Goal: Information Seeking & Learning: Compare options

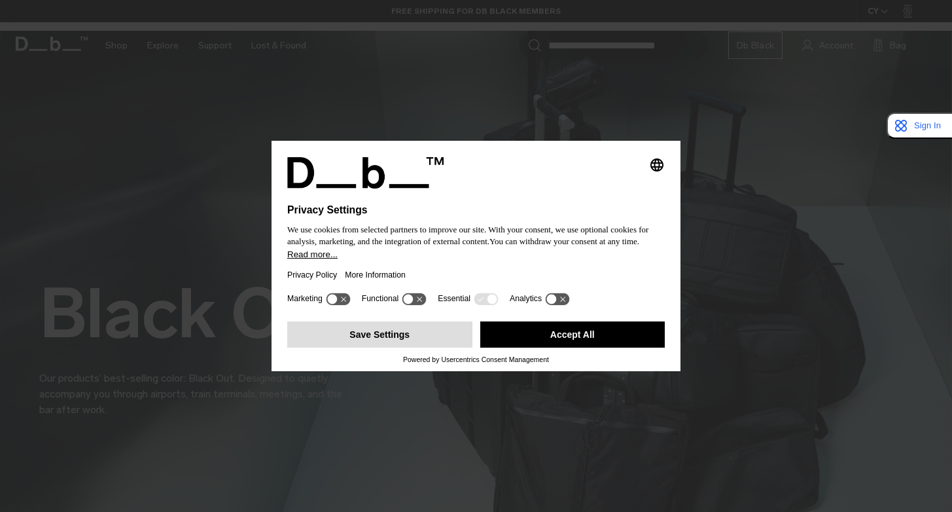
drag, startPoint x: 563, startPoint y: 304, endPoint x: 432, endPoint y: 330, distance: 133.4
click at [432, 330] on div "Selecting an option will immediately change the language Privacy Settings We us…" at bounding box center [476, 256] width 409 height 230
click at [421, 340] on button "Save Settings" at bounding box center [379, 334] width 185 height 26
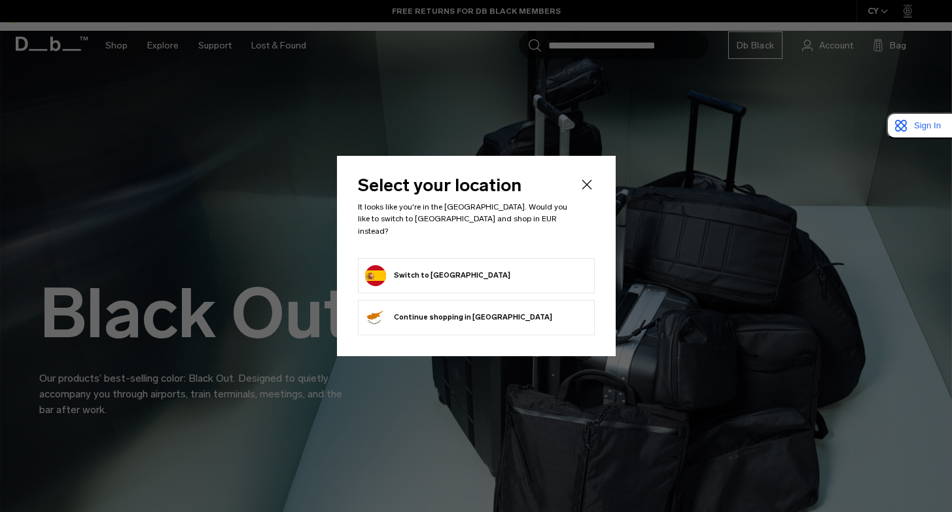
click at [493, 271] on form "Switch to Spain" at bounding box center [476, 275] width 222 height 21
click at [413, 265] on button "Switch to Spain" at bounding box center [437, 275] width 145 height 21
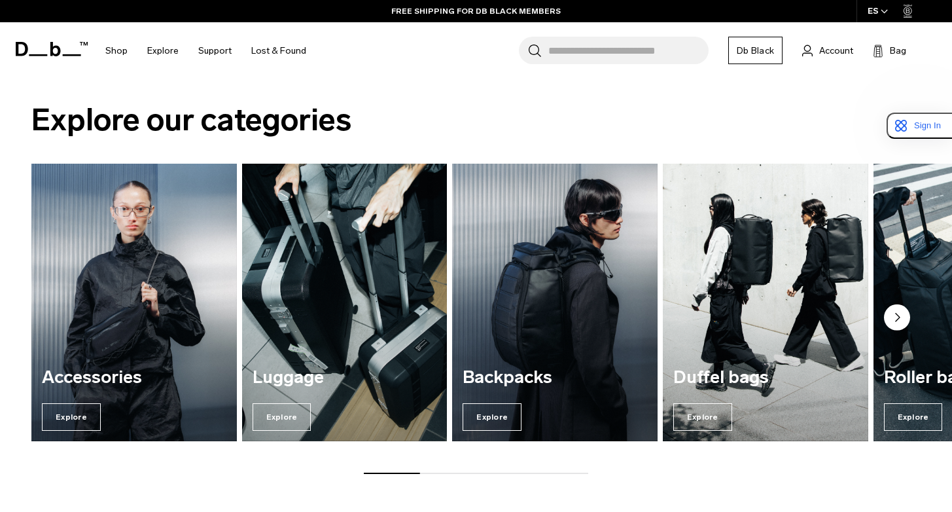
scroll to position [1441, 0]
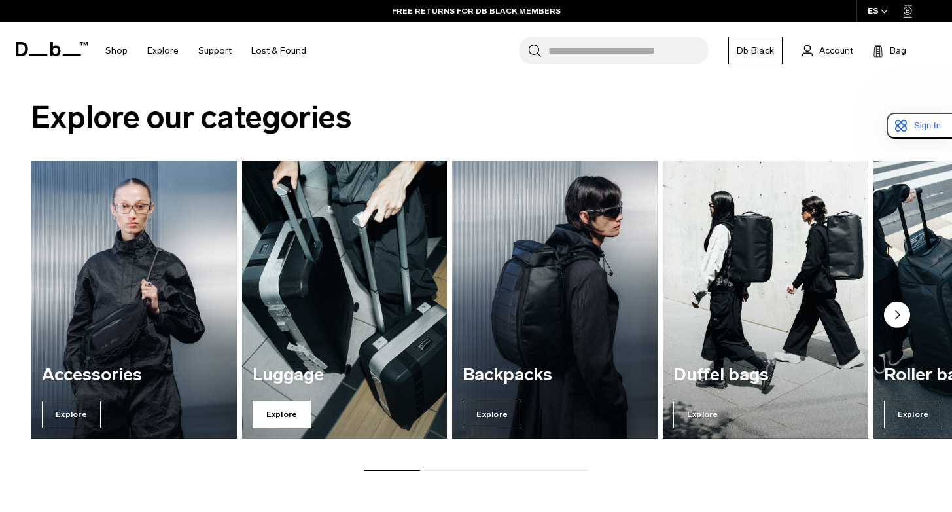
click at [273, 400] on span "Explore" at bounding box center [282, 413] width 59 height 27
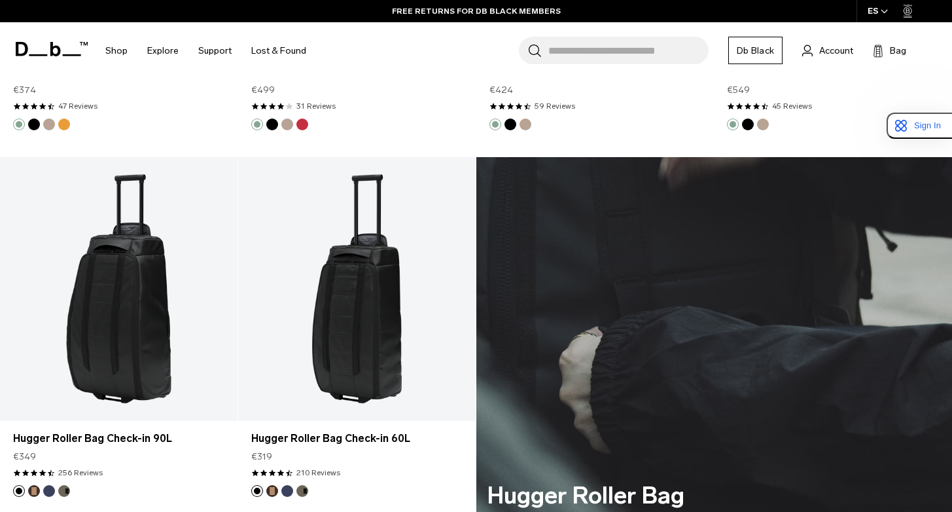
scroll to position [2767, 0]
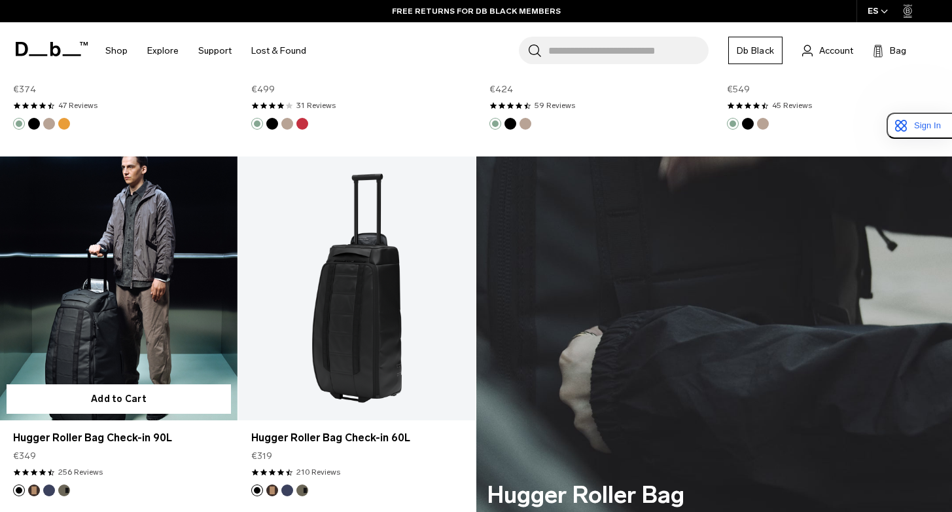
click at [33, 484] on button "Espresso" at bounding box center [34, 490] width 12 height 12
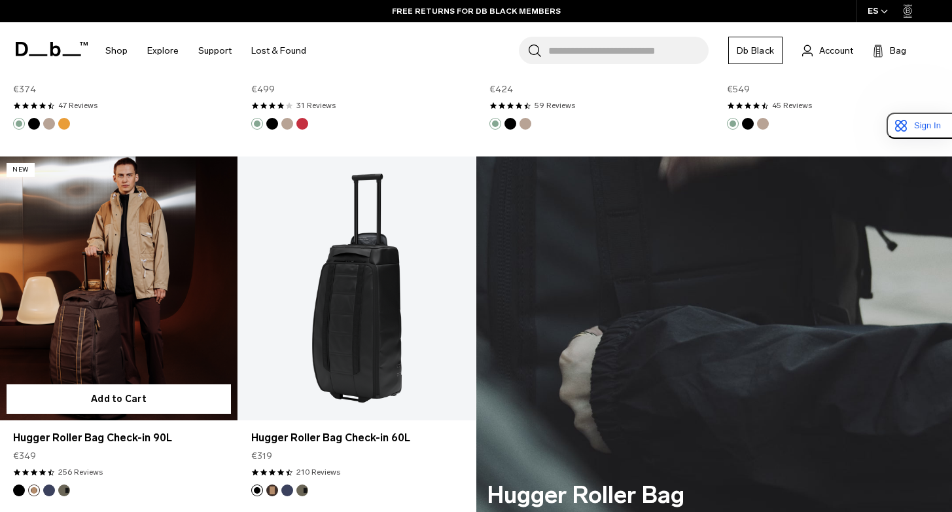
click at [48, 484] on button "Blue Hour" at bounding box center [49, 490] width 12 height 12
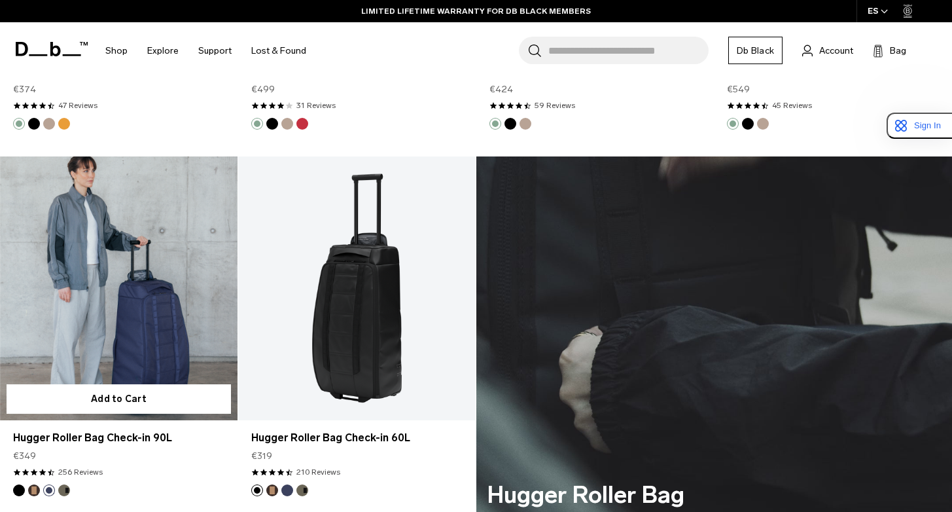
click at [62, 484] on button "Forest Green" at bounding box center [64, 490] width 12 height 12
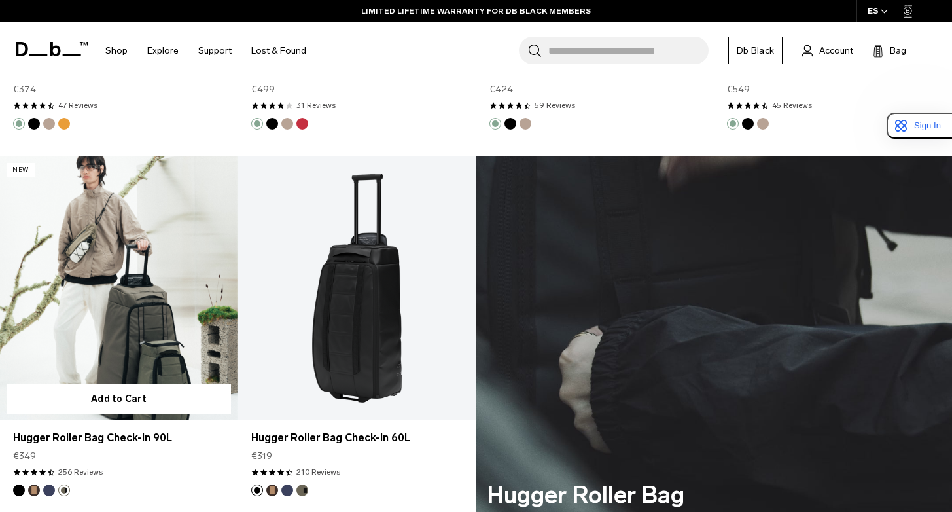
click at [128, 271] on link "Hugger Roller Bag Check-in 90L Forest Green" at bounding box center [118, 288] width 237 height 264
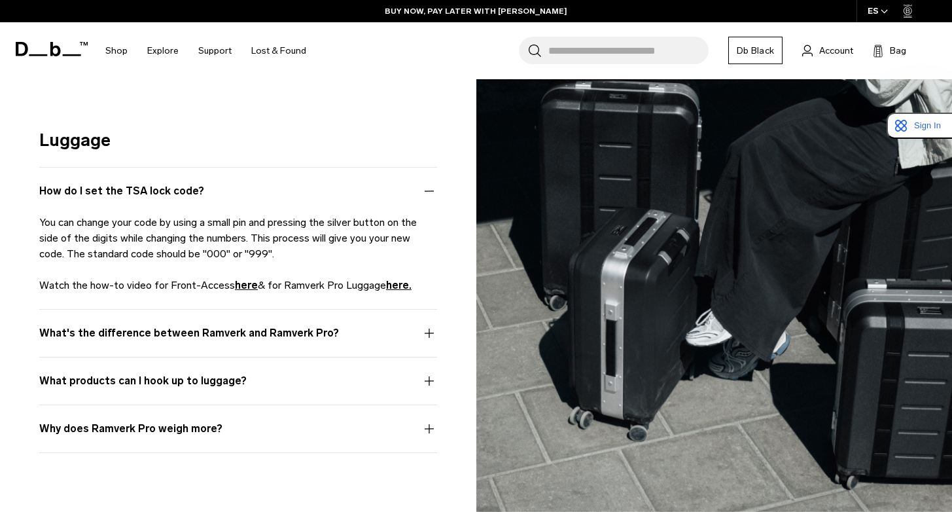
scroll to position [4430, 0]
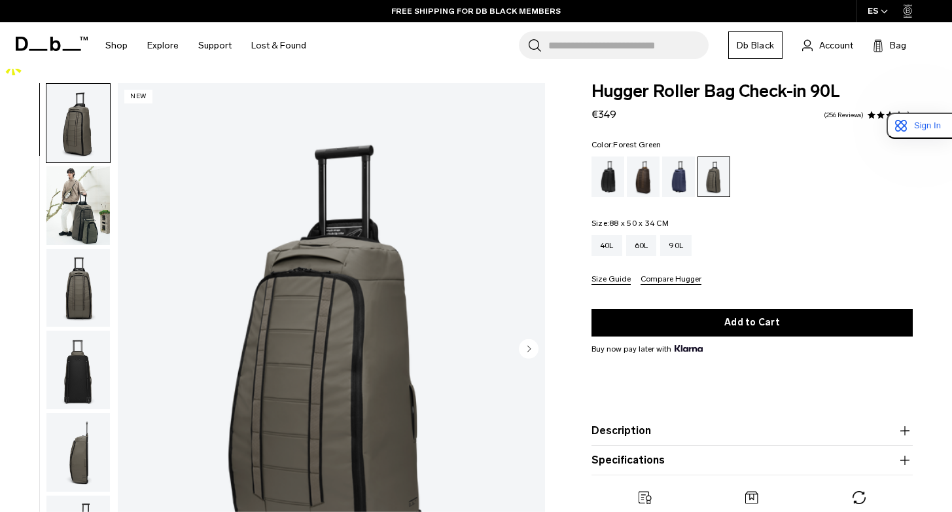
scroll to position [35, 0]
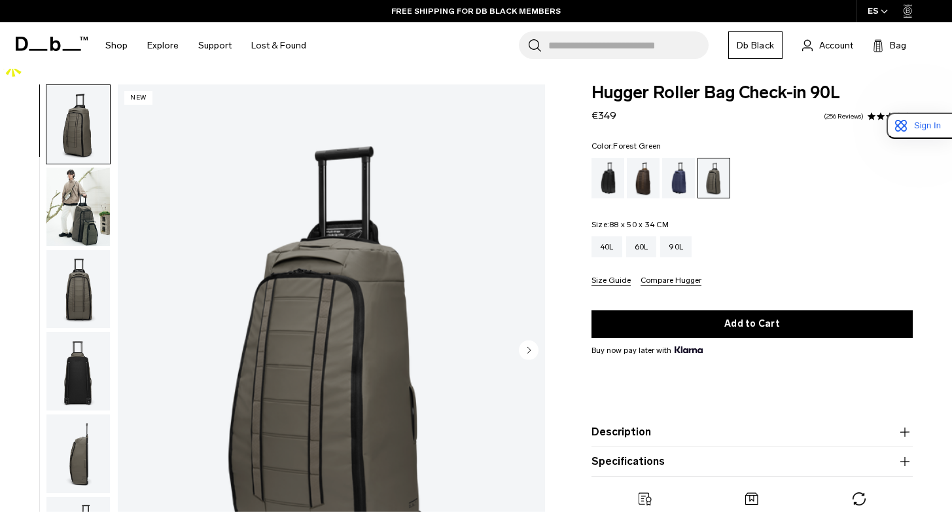
click at [79, 181] on img "button" at bounding box center [77, 206] width 63 height 79
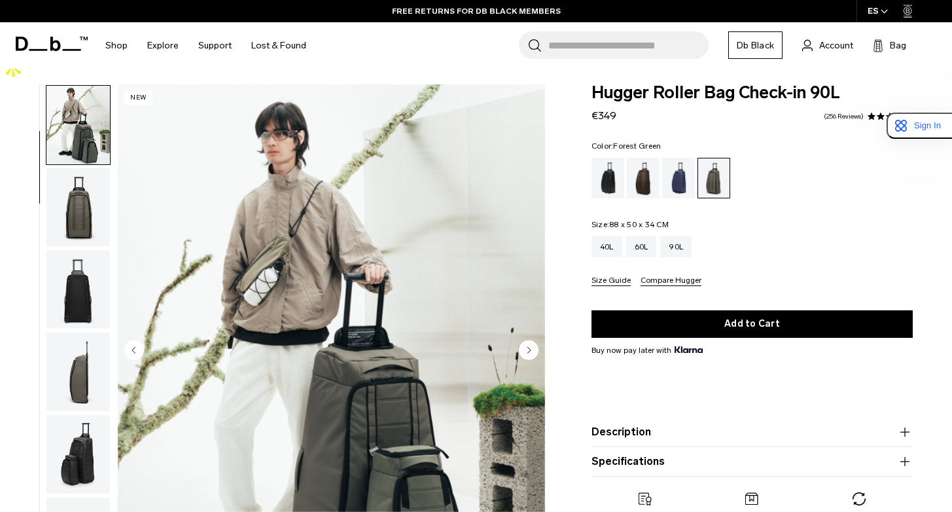
scroll to position [82, 0]
click at [88, 249] on img "button" at bounding box center [77, 288] width 63 height 79
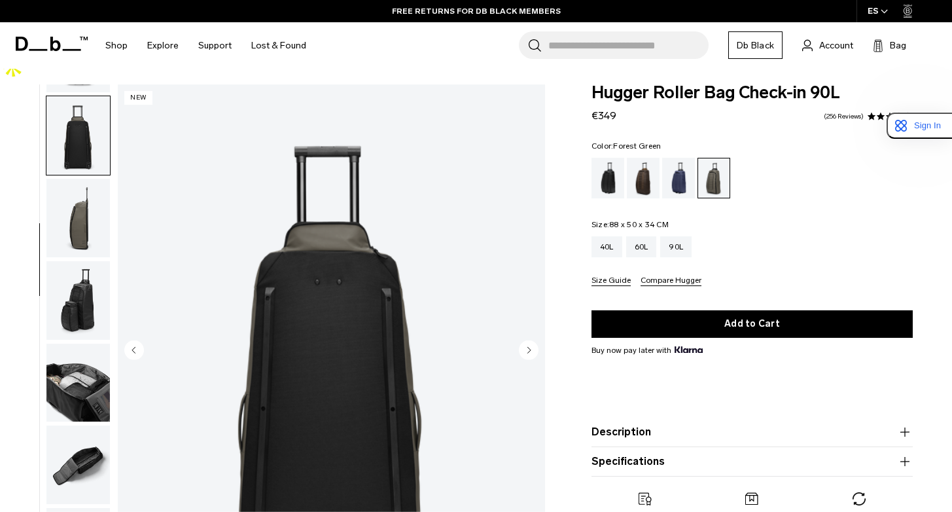
scroll to position [247, 0]
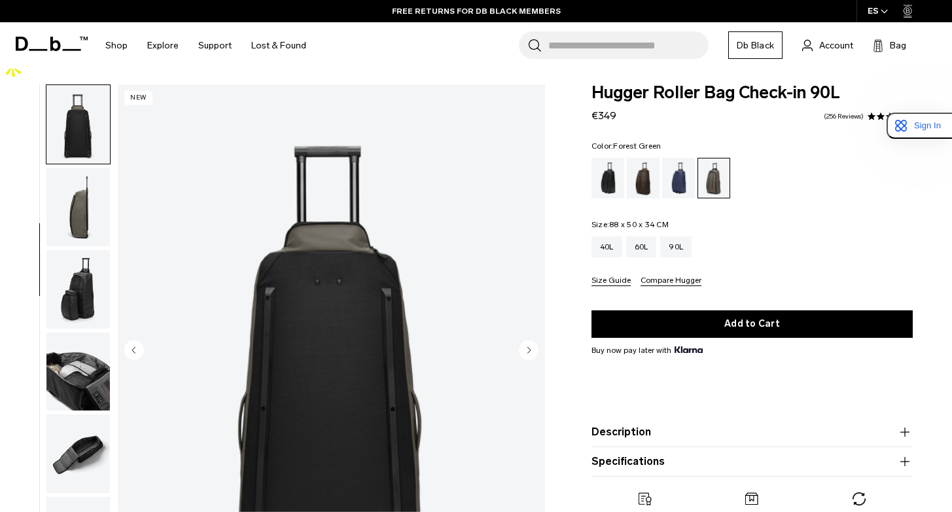
click at [84, 250] on img "button" at bounding box center [77, 289] width 63 height 79
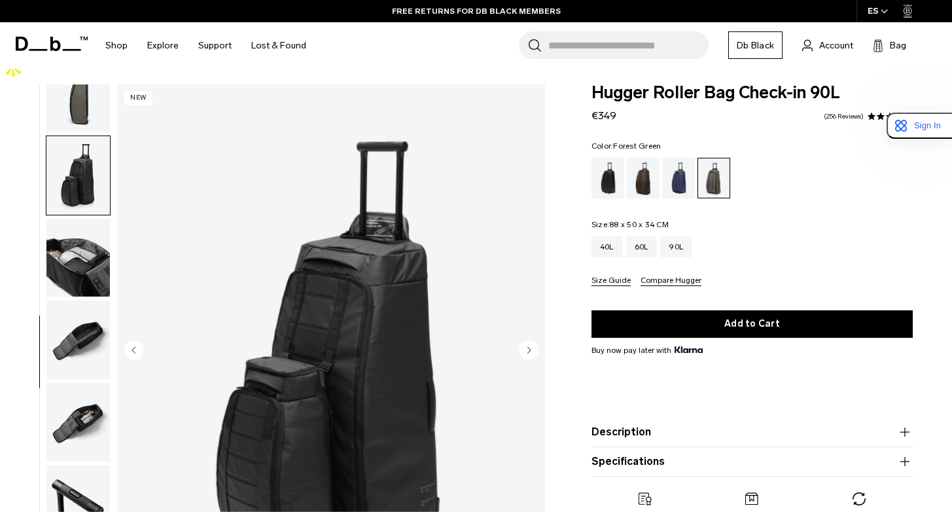
scroll to position [368, 0]
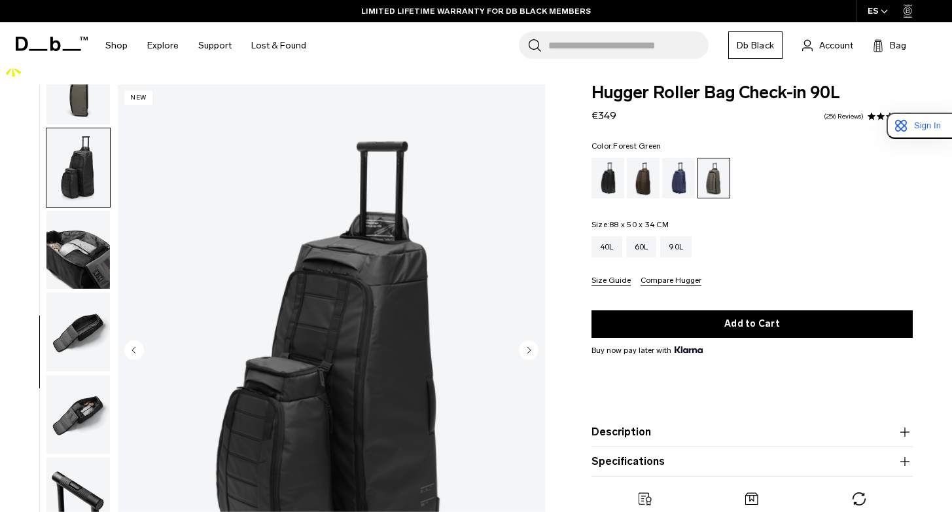
click at [84, 241] on img "button" at bounding box center [77, 250] width 63 height 79
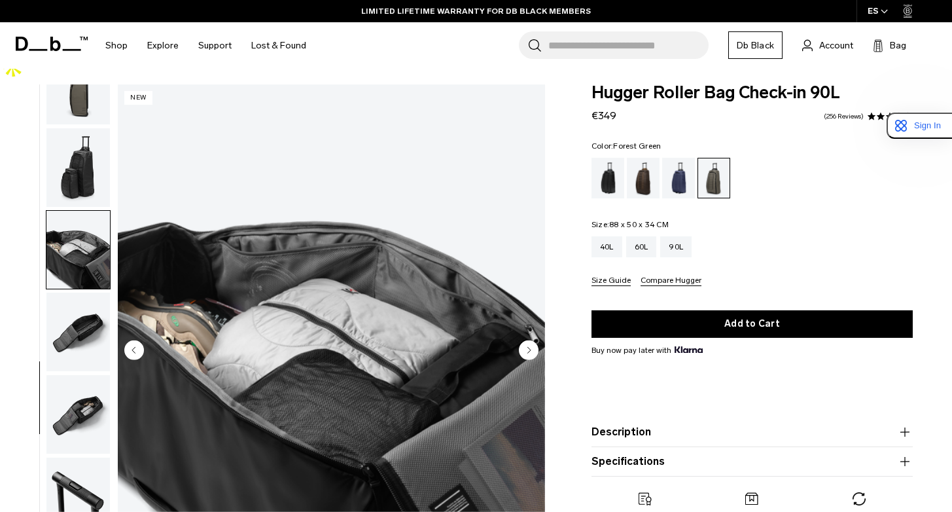
click at [84, 292] on img "button" at bounding box center [77, 331] width 63 height 79
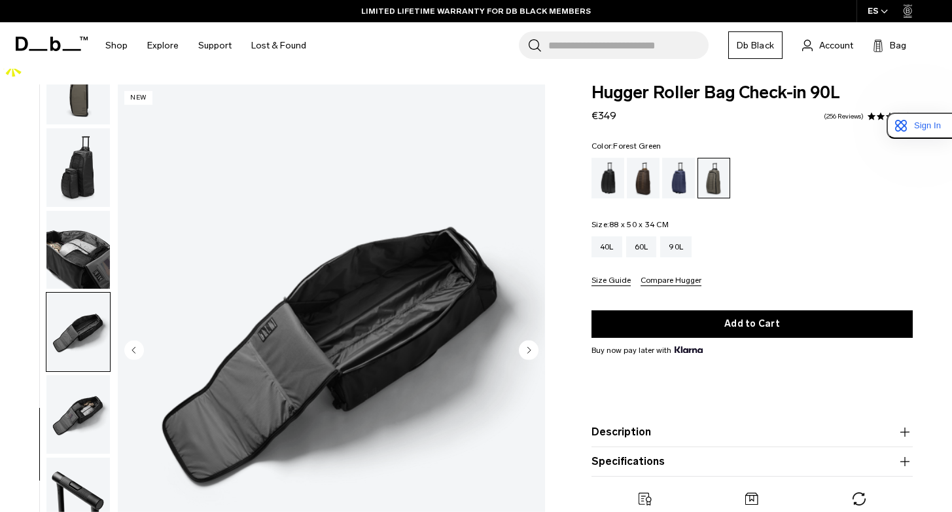
click at [80, 380] on img "button" at bounding box center [77, 414] width 63 height 79
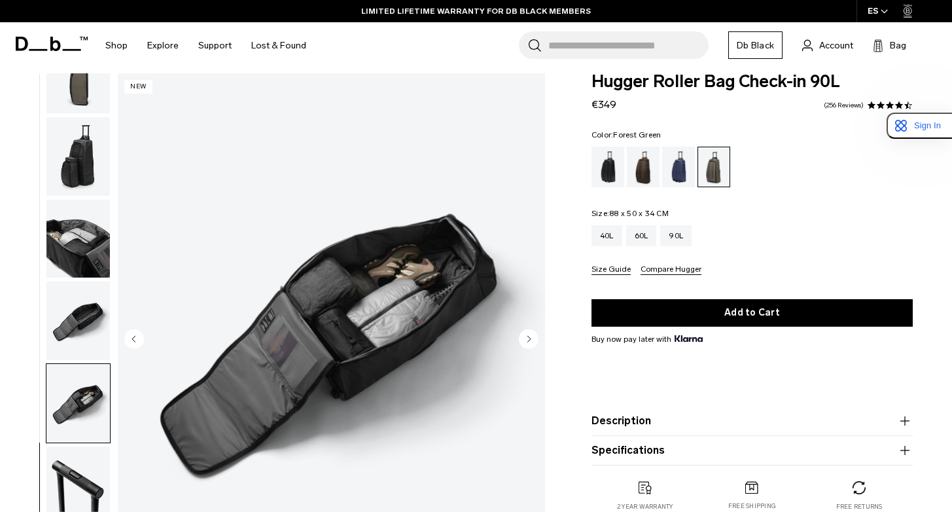
scroll to position [50, 0]
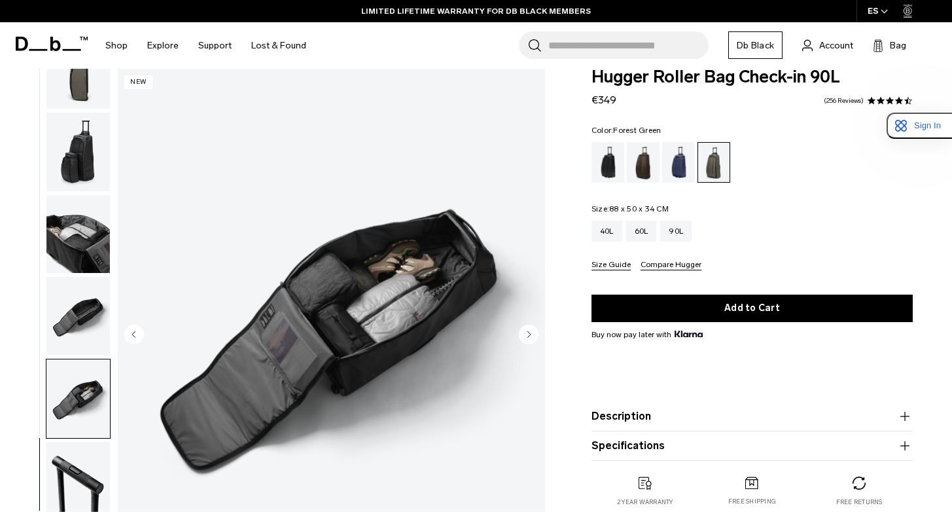
click at [80, 442] on img "button" at bounding box center [77, 481] width 63 height 79
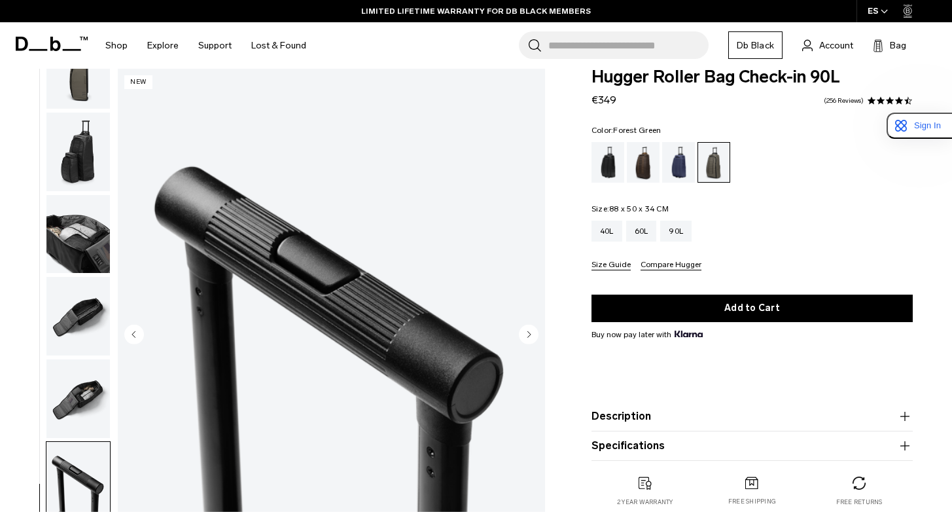
scroll to position [138, 0]
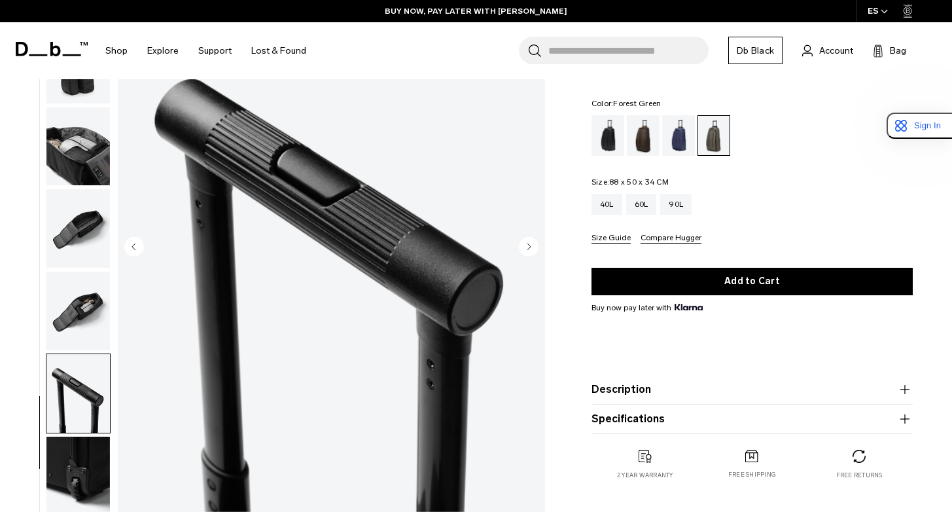
click at [80, 436] on img "button" at bounding box center [77, 475] width 63 height 79
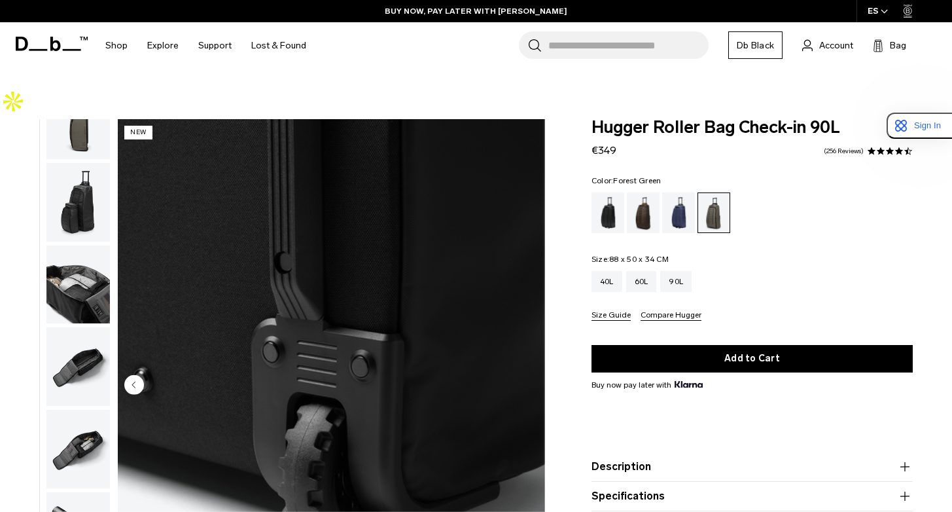
scroll to position [1, 0]
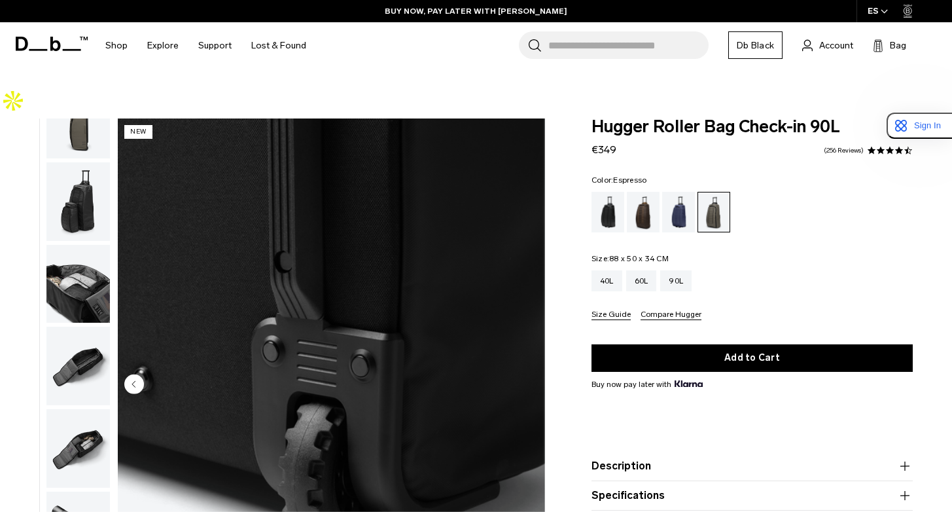
click at [642, 192] on div "Espresso" at bounding box center [643, 212] width 33 height 41
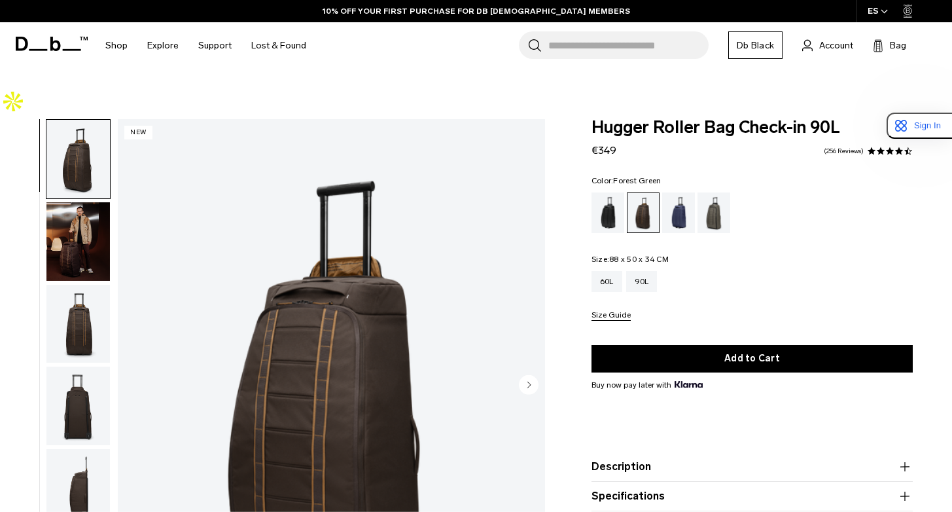
click at [714, 192] on div "Forest Green" at bounding box center [713, 212] width 33 height 41
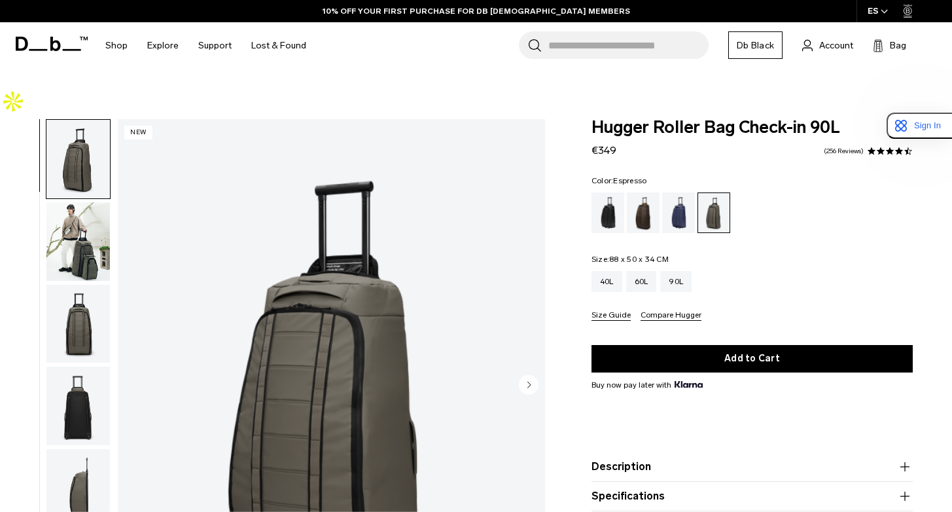
click at [649, 192] on div "Espresso" at bounding box center [643, 212] width 33 height 41
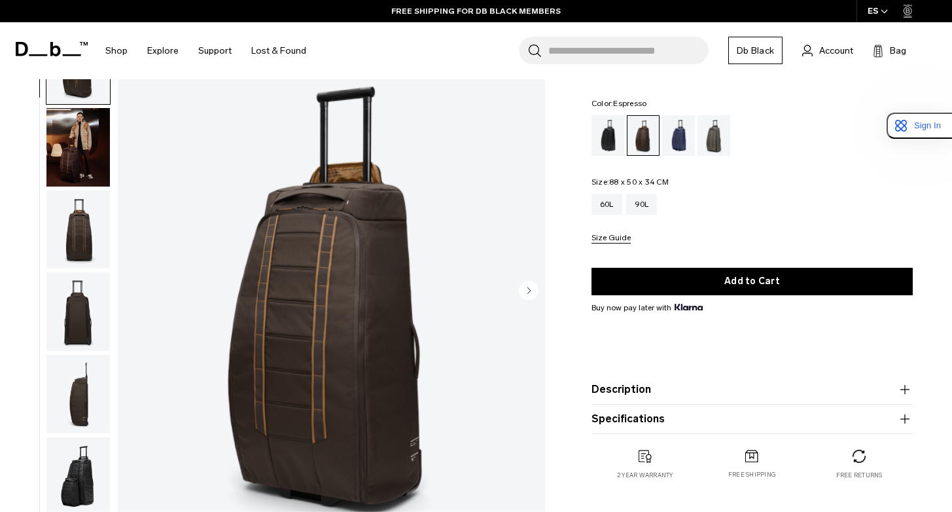
scroll to position [93, 0]
